Goal: Obtain resource: Obtain resource

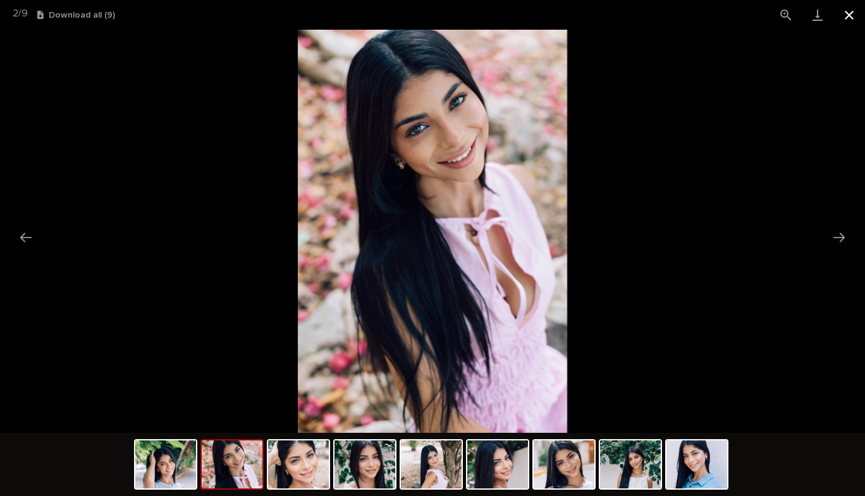
scroll to position [211, 0]
click at [849, 22] on button "Close gallery" at bounding box center [850, 15] width 32 height 30
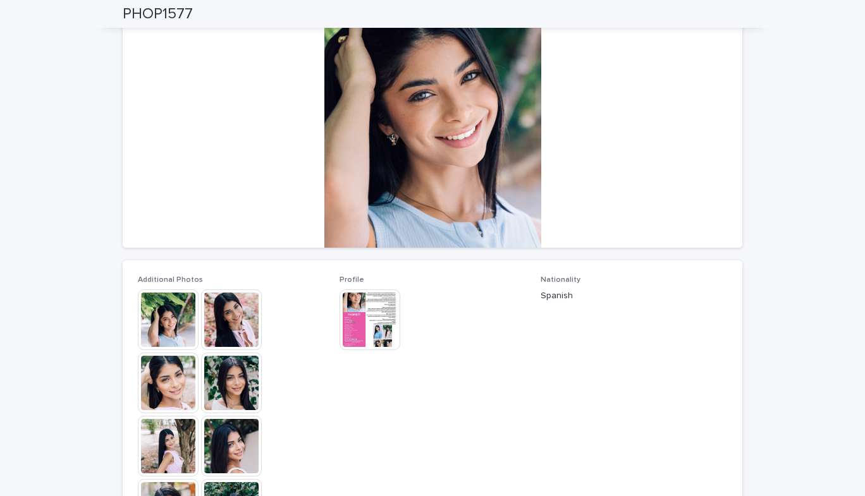
scroll to position [0, 0]
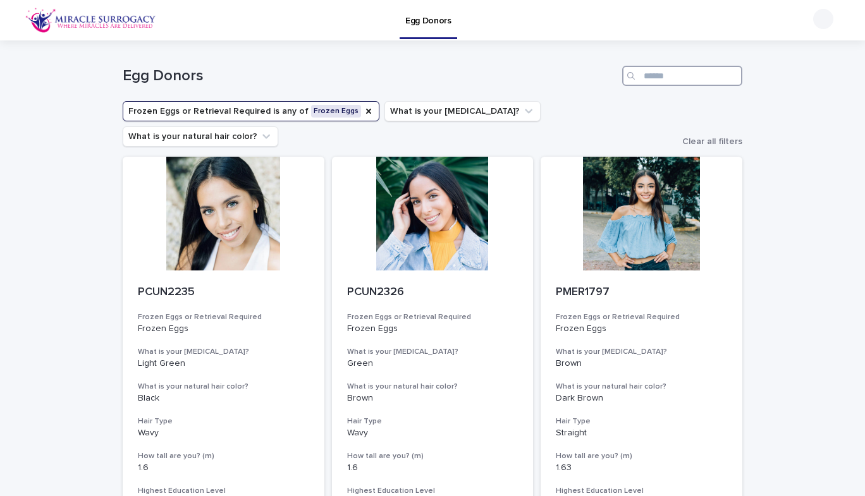
click at [671, 77] on input "Search" at bounding box center [682, 76] width 120 height 20
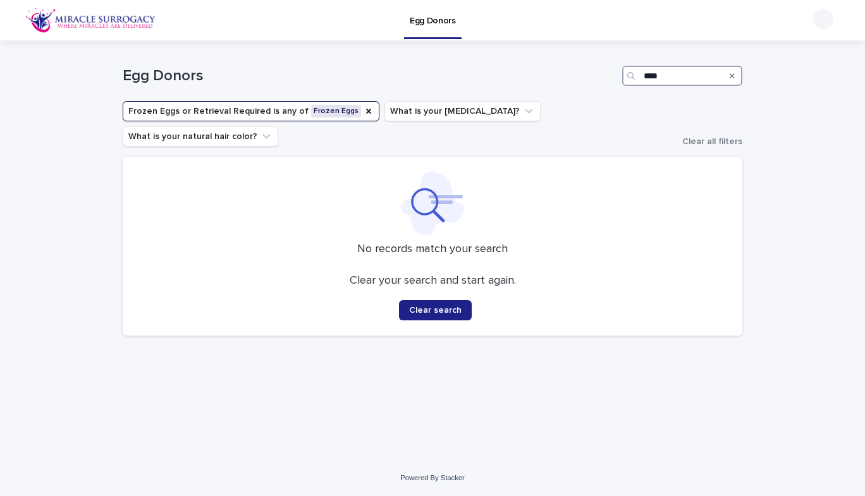
type input "****"
click at [364, 108] on icon "Frozen Eggs or Retrieval Required" at bounding box center [369, 111] width 10 height 10
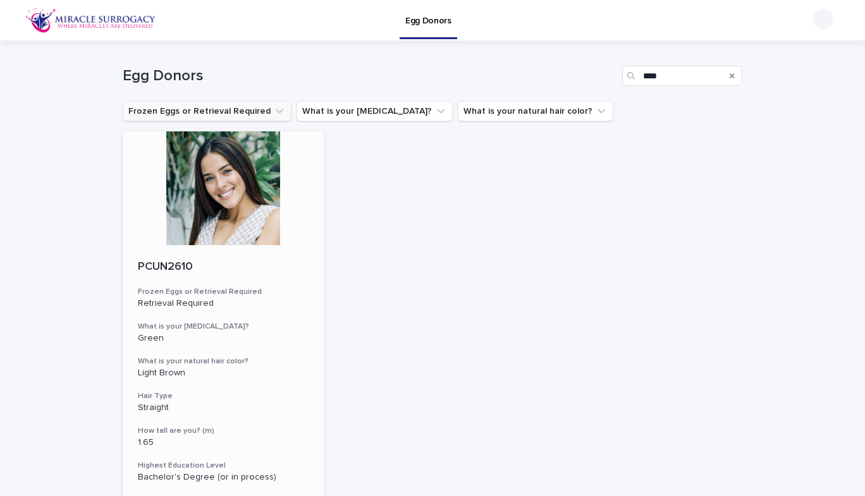
click at [231, 177] on div at bounding box center [224, 189] width 202 height 114
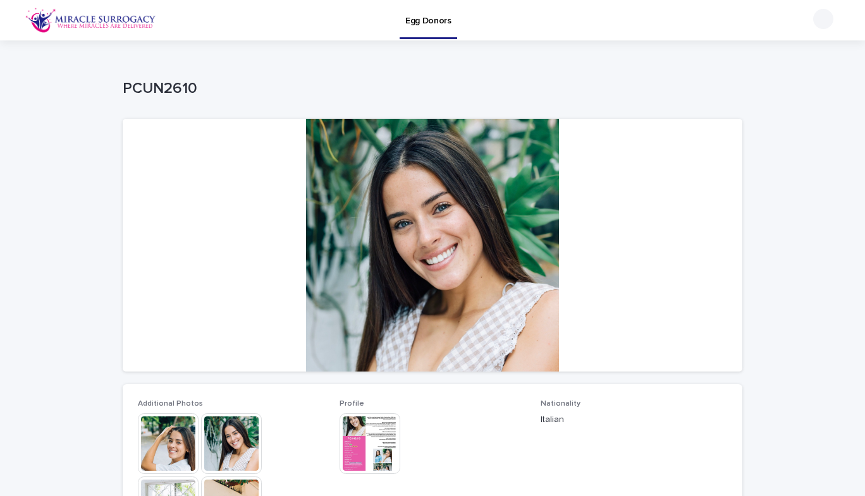
click at [164, 435] on img at bounding box center [168, 444] width 61 height 61
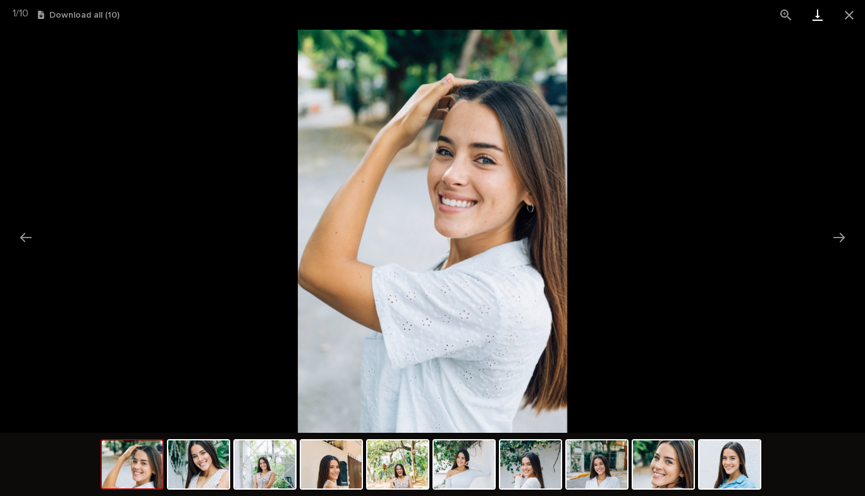
click at [820, 18] on link "Download" at bounding box center [818, 15] width 32 height 30
click at [818, 23] on link "Download" at bounding box center [818, 15] width 32 height 30
click at [63, 16] on button "Download all ( 10 )" at bounding box center [79, 15] width 82 height 9
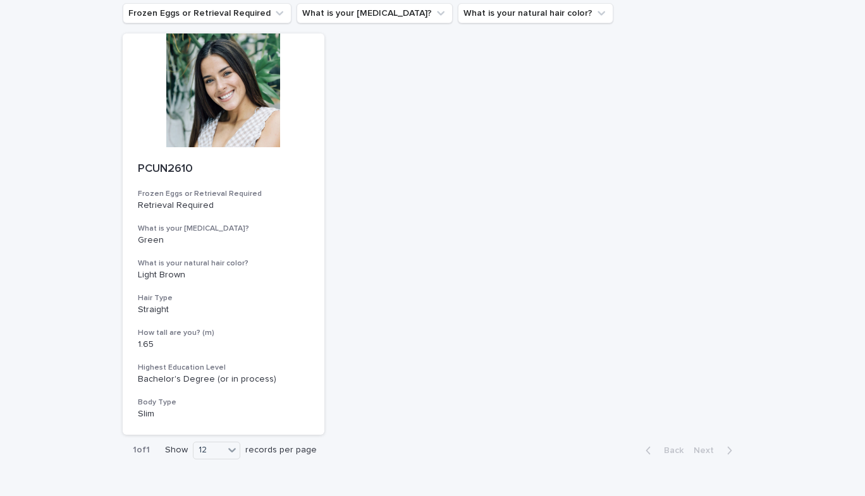
scroll to position [96, 0]
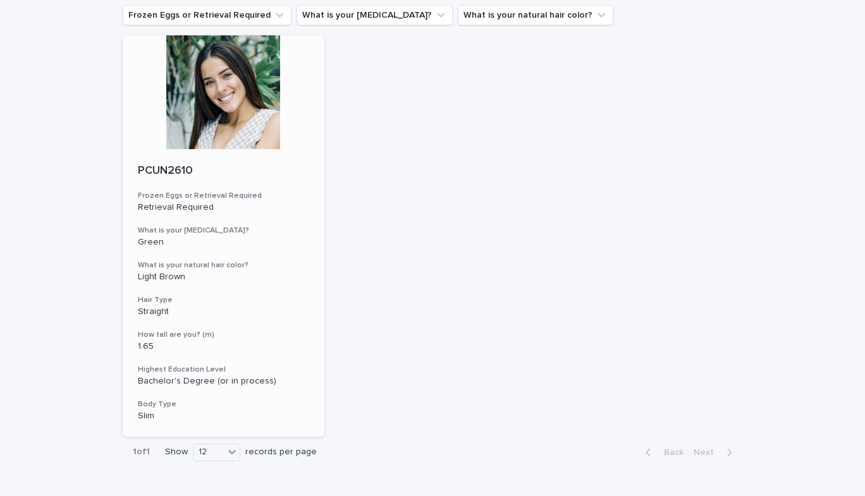
click at [285, 305] on div "Straight" at bounding box center [223, 310] width 171 height 13
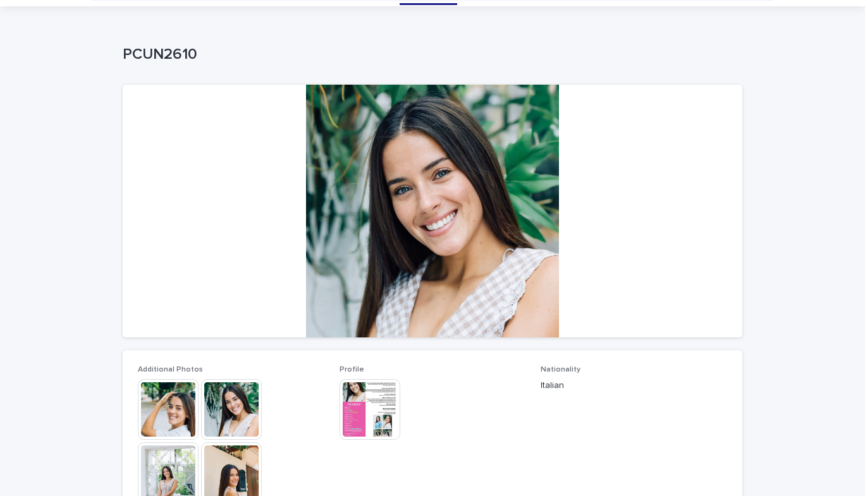
scroll to position [32, 0]
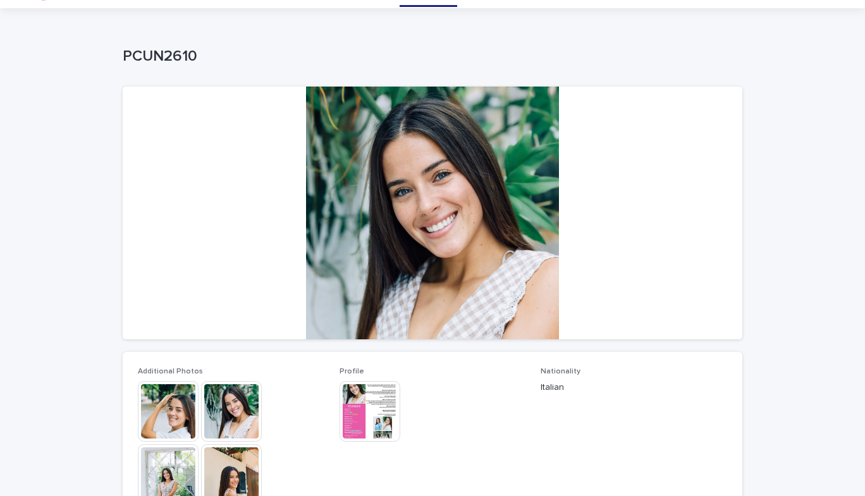
click at [360, 424] on img at bounding box center [370, 411] width 61 height 61
